Goal: Find specific page/section: Find specific page/section

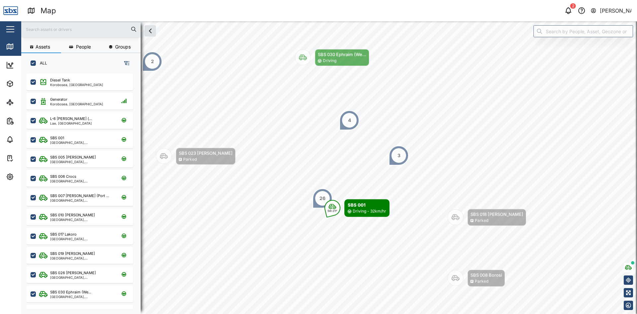
scroll to position [232, 104]
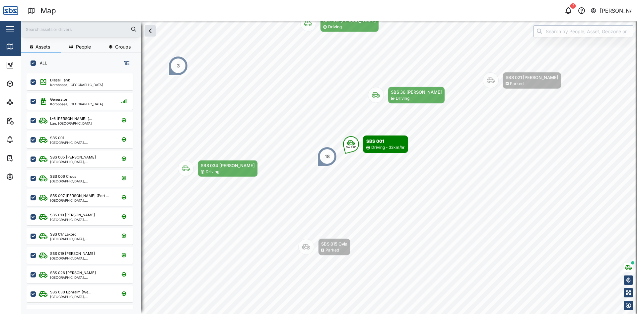
click at [559, 34] on input "search" at bounding box center [584, 31] width 100 height 12
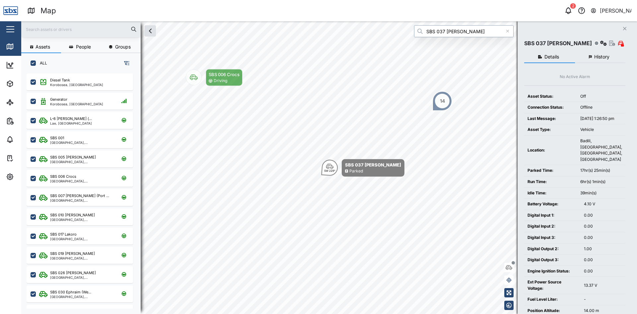
type input "SBS 037 [PERSON_NAME]"
click at [625, 28] on icon "Close" at bounding box center [625, 28] width 4 height 5
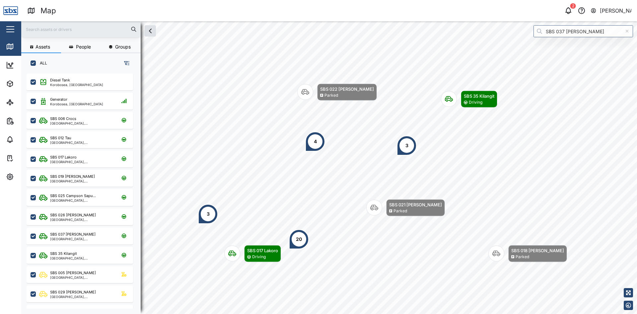
click at [63, 29] on input "text" at bounding box center [80, 29] width 111 height 10
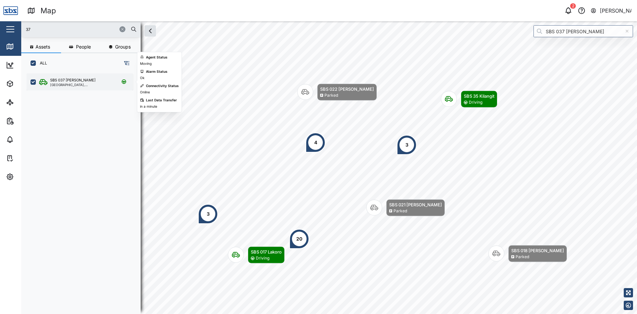
type input "37"
click at [68, 79] on div "SBS 037 [PERSON_NAME]" at bounding box center [72, 80] width 45 height 6
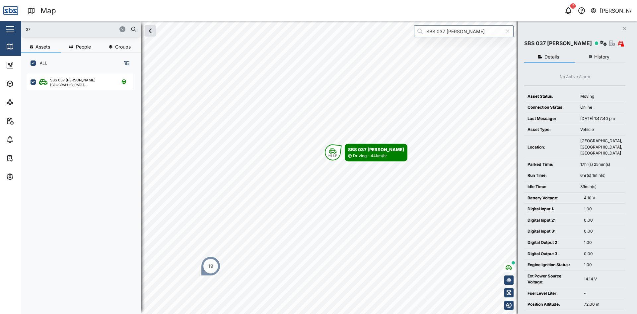
click at [122, 30] on icon "button" at bounding box center [122, 29] width 4 height 4
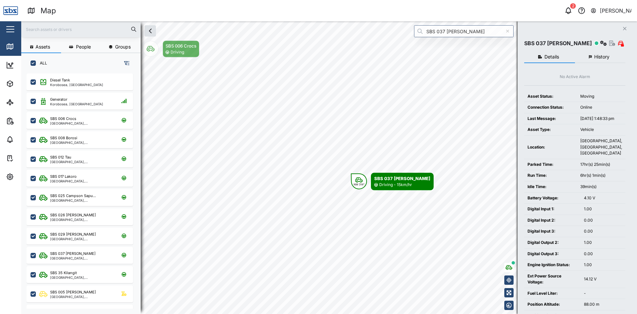
click at [622, 27] on button "Close" at bounding box center [624, 28] width 9 height 9
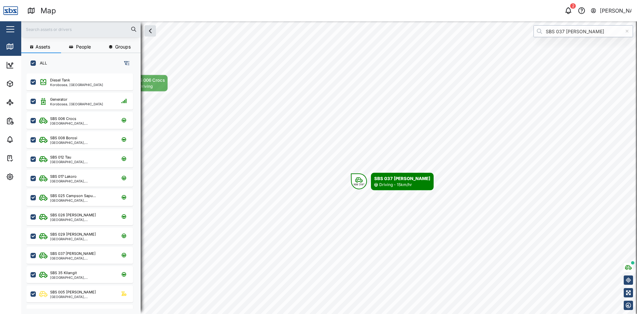
click at [600, 32] on input "SBS 037 [PERSON_NAME]" at bounding box center [584, 31] width 100 height 12
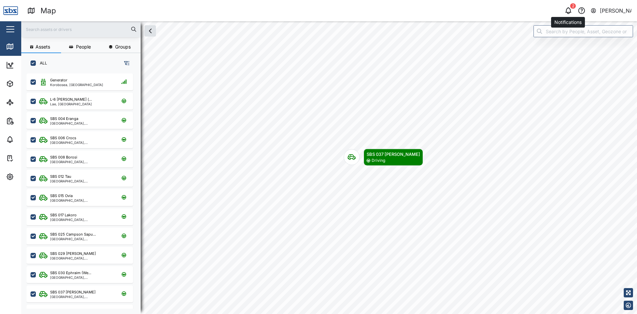
click at [570, 11] on icon "button" at bounding box center [568, 11] width 8 height 8
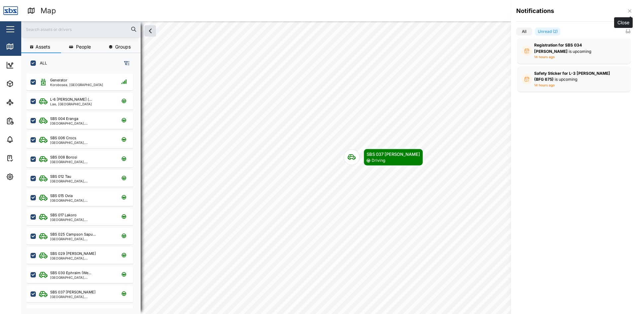
click at [629, 10] on icon "button" at bounding box center [629, 10] width 5 height 5
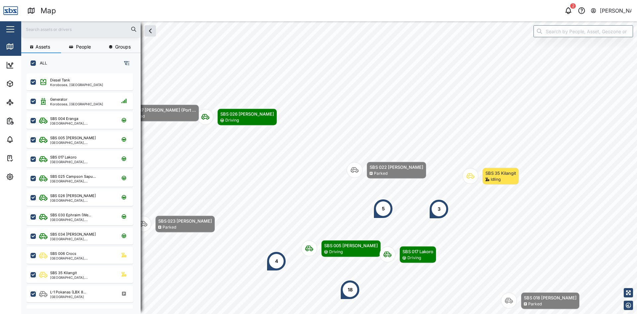
click at [424, 194] on body "Map 2 Vijay Kumar Close Map Dashboard Assets ATS Camera Generator Personnel Tan…" at bounding box center [318, 157] width 637 height 314
